Goal: Information Seeking & Learning: Learn about a topic

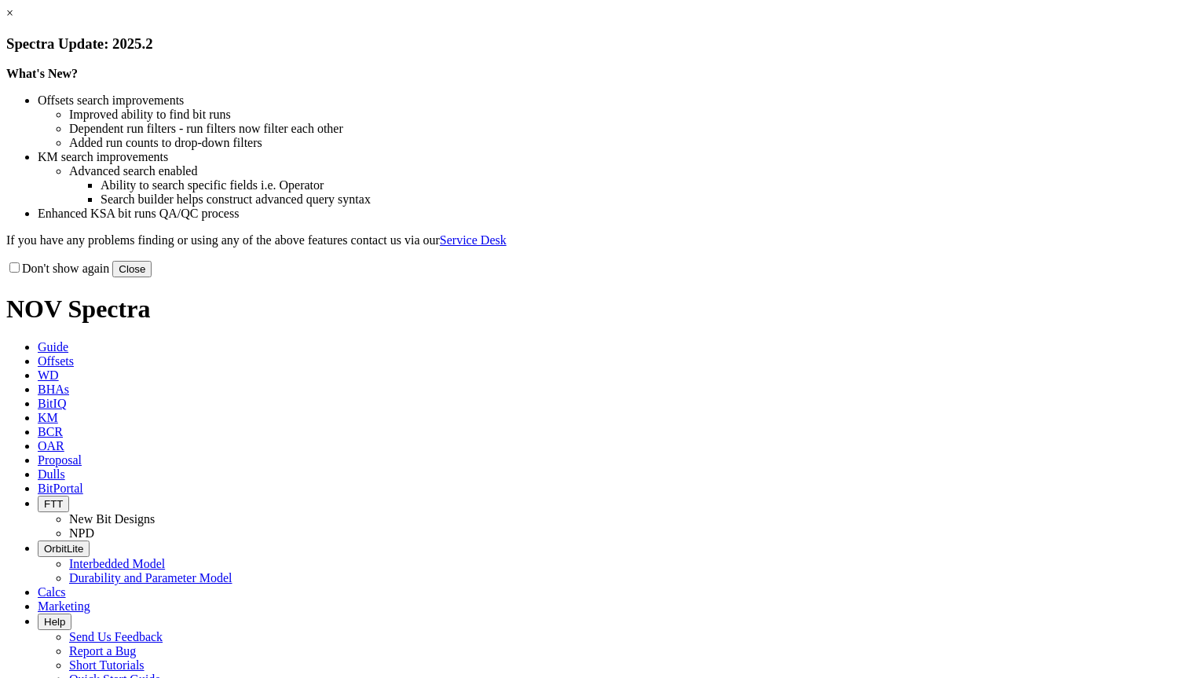
click at [13, 20] on link "×" at bounding box center [9, 12] width 7 height 13
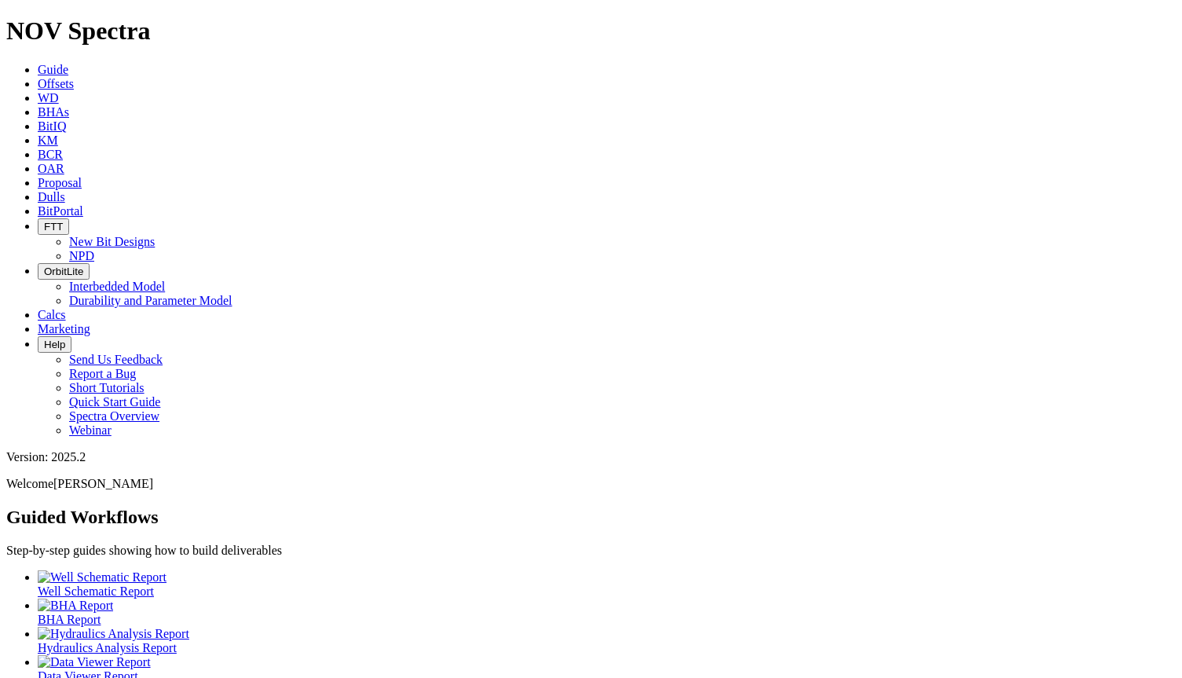
click at [74, 77] on link "Offsets" at bounding box center [56, 83] width 36 height 13
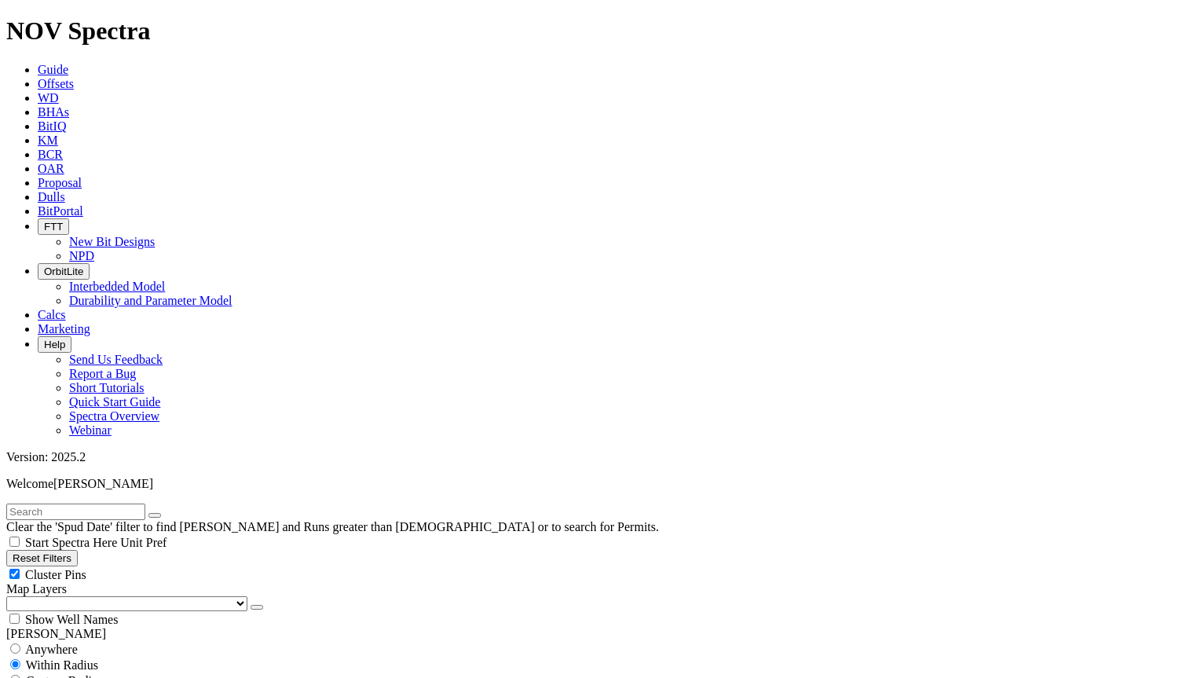
click at [75, 503] on input "text" at bounding box center [75, 511] width 139 height 16
type input "SP59"
click at [30, 641] on div "Anywhere" at bounding box center [590, 649] width 1169 height 16
radio input "true"
radio input "false"
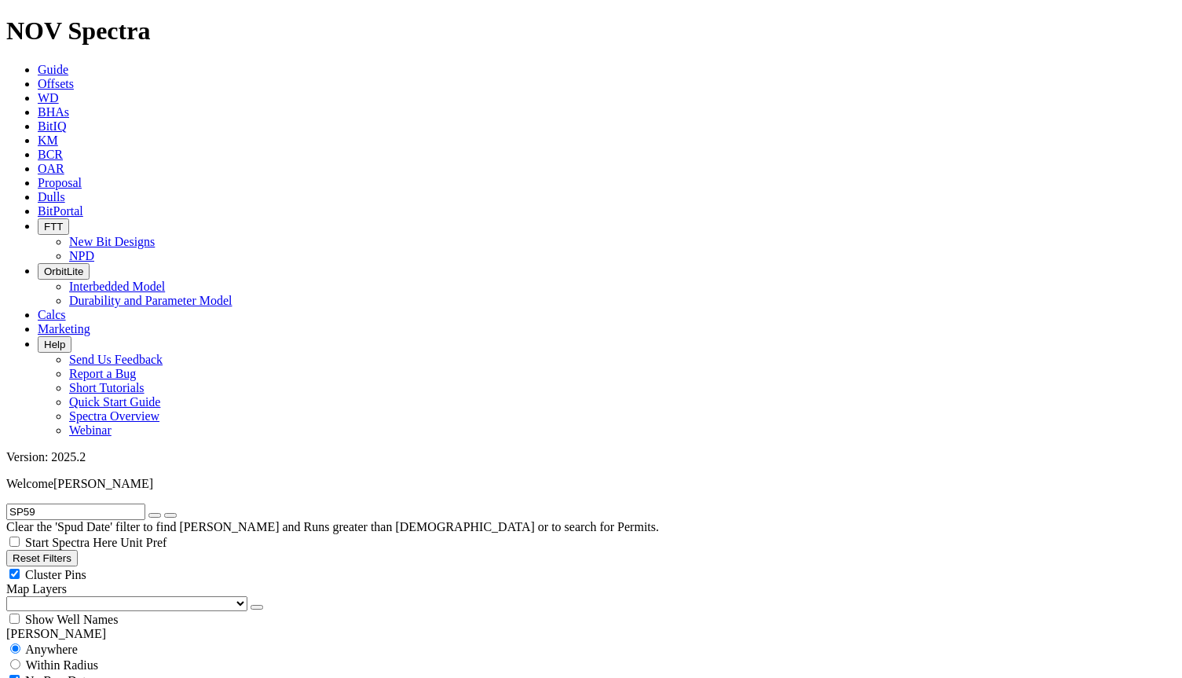
scroll to position [628, 0]
select select "12.25"
checkbox input "false"
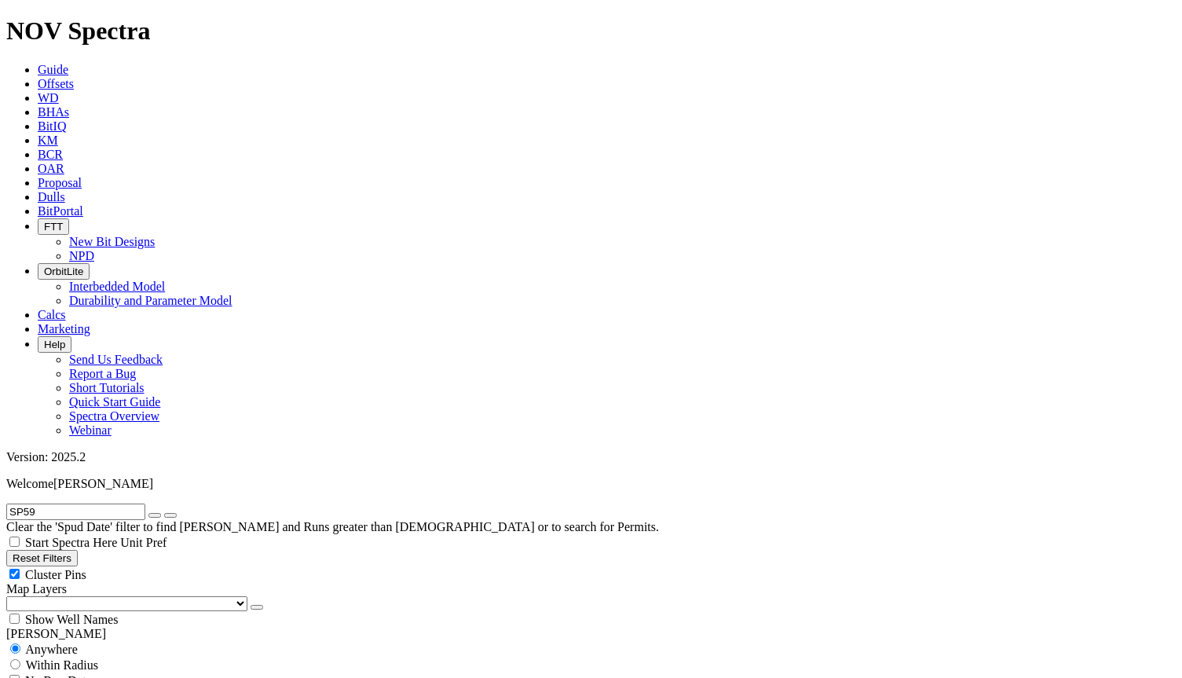
select select "? number:12.25 ?"
click at [83, 265] on span "OrbitLite" at bounding box center [63, 271] width 39 height 12
click at [232, 294] on link "Durability and Parameter Model" at bounding box center [150, 300] width 163 height 13
click at [44, 265] on icon "button" at bounding box center [44, 271] width 0 height 12
click at [232, 294] on link "Durability and Parameter Model" at bounding box center [150, 300] width 163 height 13
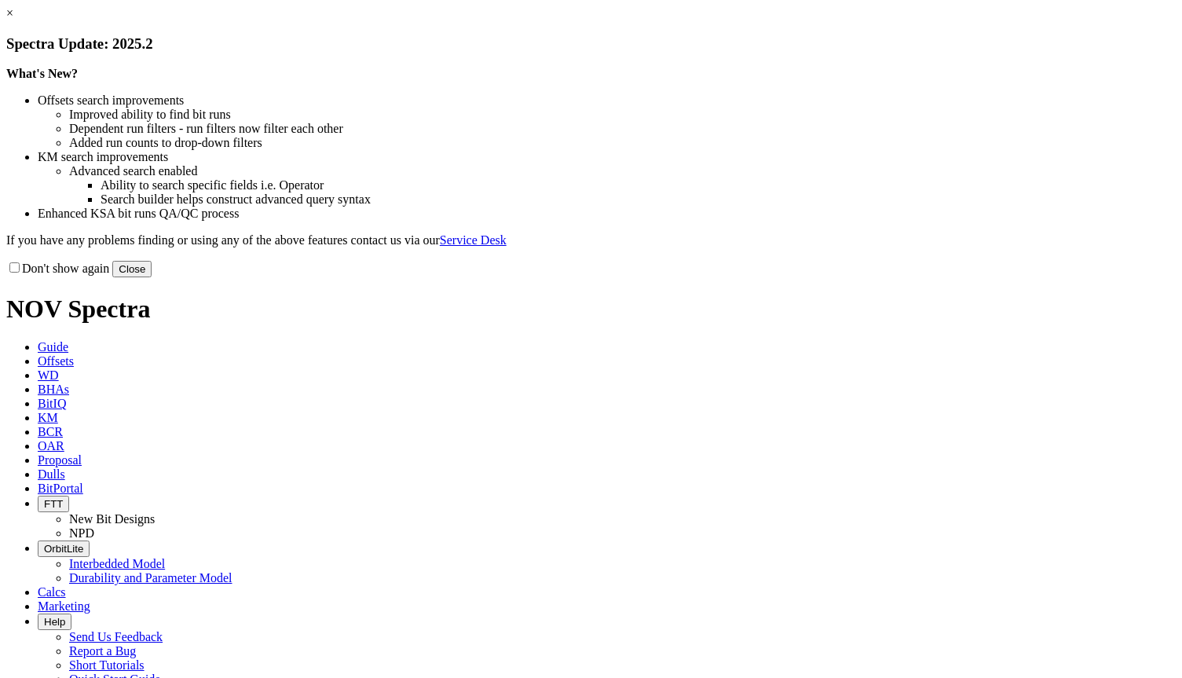
click at [13, 20] on link "×" at bounding box center [9, 12] width 7 height 13
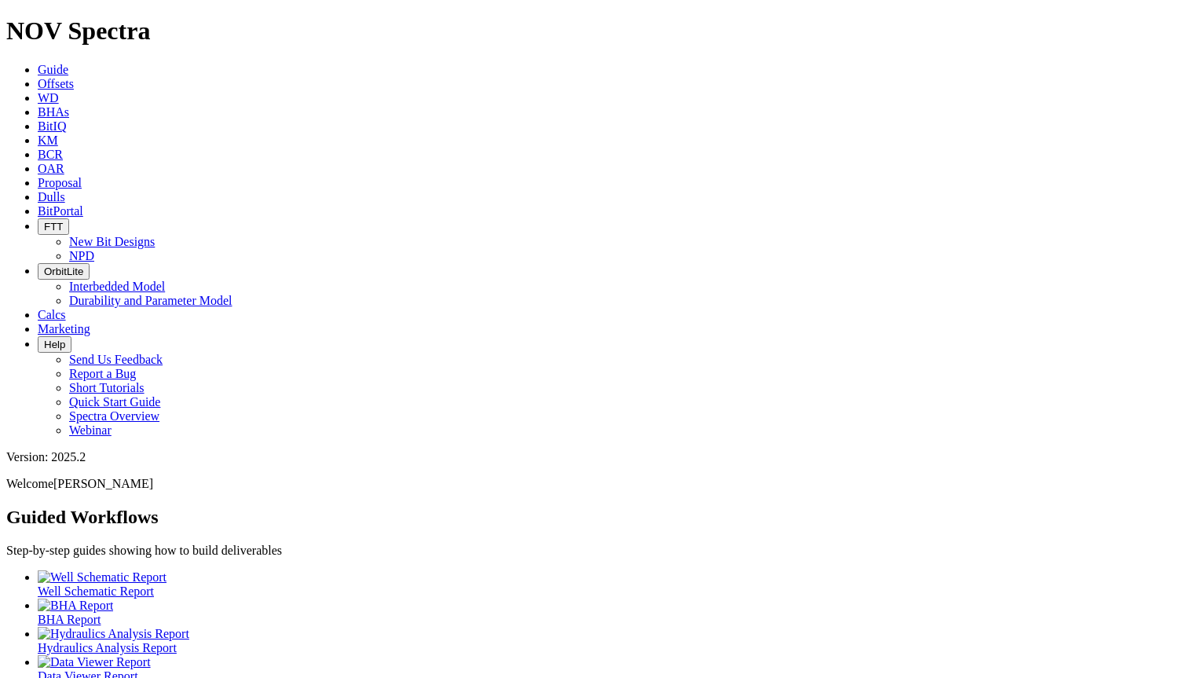
click at [38, 204] on icon at bounding box center [38, 210] width 0 height 13
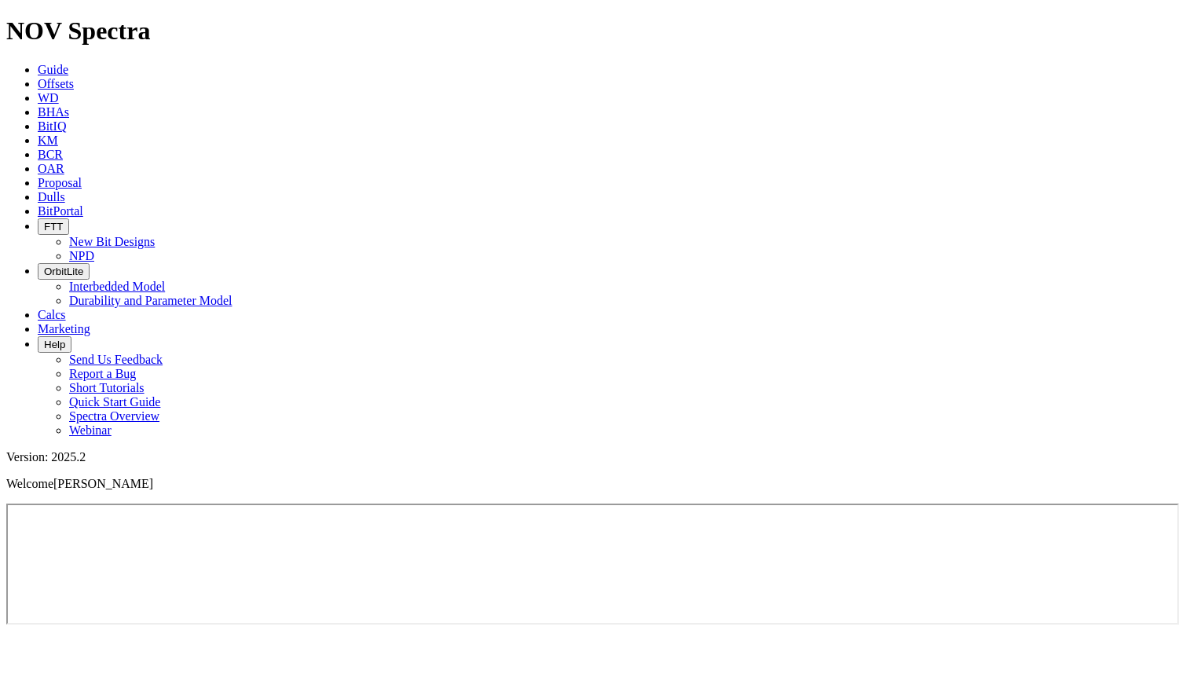
click at [83, 265] on span "OrbitLite" at bounding box center [63, 271] width 39 height 12
click at [232, 294] on link "Durability and Parameter Model" at bounding box center [150, 300] width 163 height 13
click at [83, 265] on span "OrbitLite" at bounding box center [63, 271] width 39 height 12
click at [165, 280] on link "Interbedded Model" at bounding box center [117, 286] width 96 height 13
